Goal: Find specific page/section: Find specific page/section

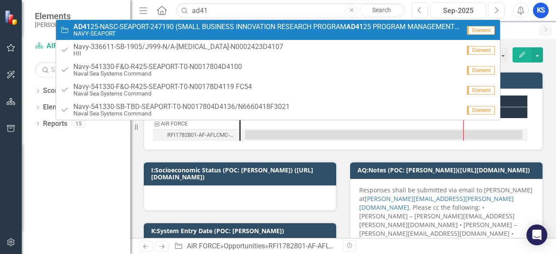
type input "ad41"
click at [181, 34] on small "NAVY-SEAPORT" at bounding box center [266, 33] width 387 height 7
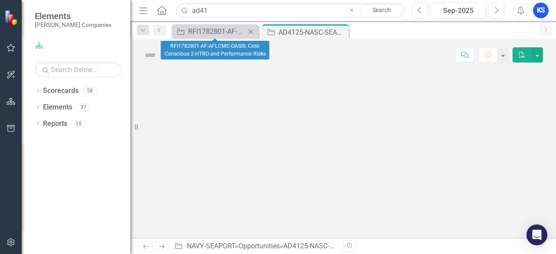
click at [254, 32] on icon "Close" at bounding box center [250, 31] width 9 height 7
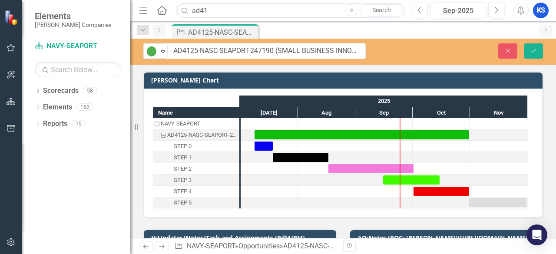
drag, startPoint x: 162, startPoint y: 53, endPoint x: 187, endPoint y: 55, distance: 24.4
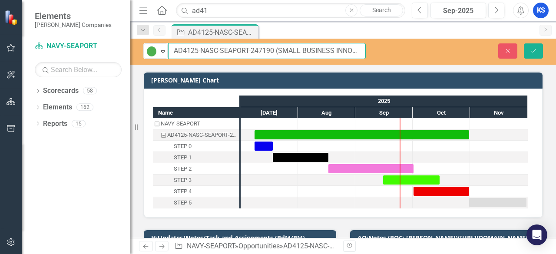
drag, startPoint x: 172, startPoint y: 50, endPoint x: 270, endPoint y: 56, distance: 98.3
click at [274, 50] on input "AD4125-NASC-SEAPORT-247190 (SMALL BUSINESS INNOVATION RESEARCH PROGRAM AD4125 P…" at bounding box center [267, 51] width 198 height 16
